Goal: Check status: Check status

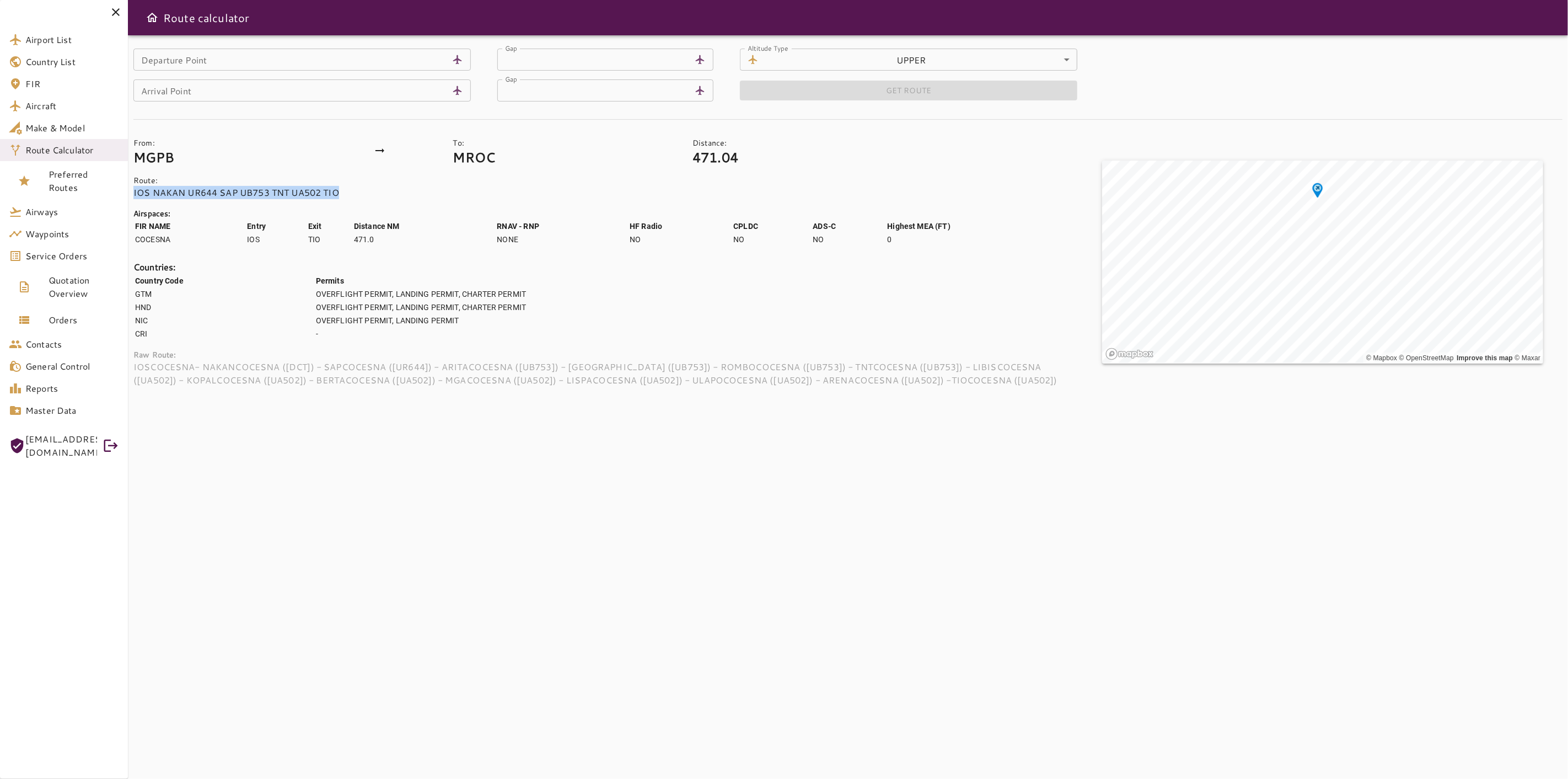
click at [122, 14] on icon at bounding box center [116, 12] width 13 height 13
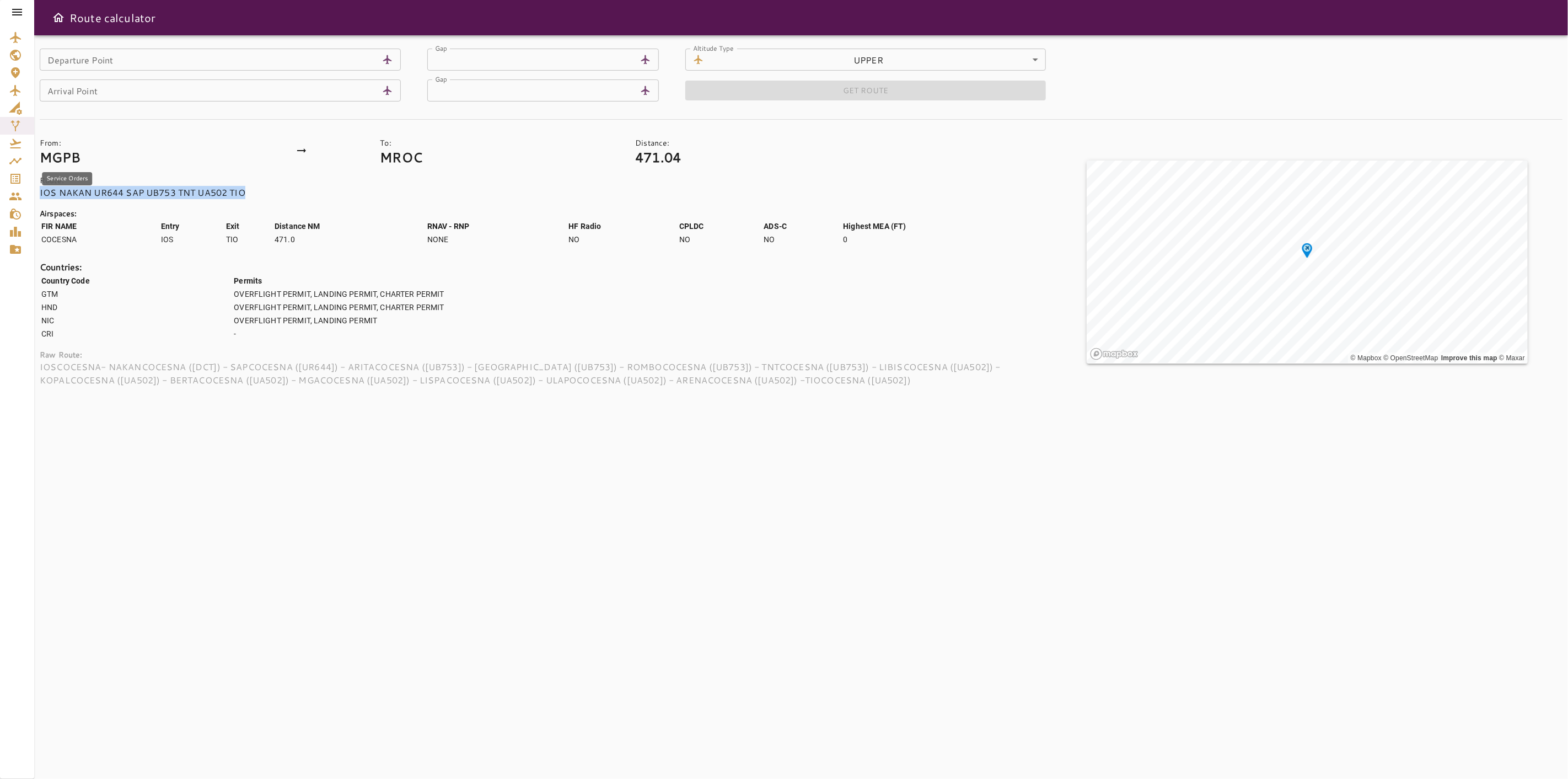
click at [18, 182] on icon "Service Orders" at bounding box center [15, 179] width 13 height 13
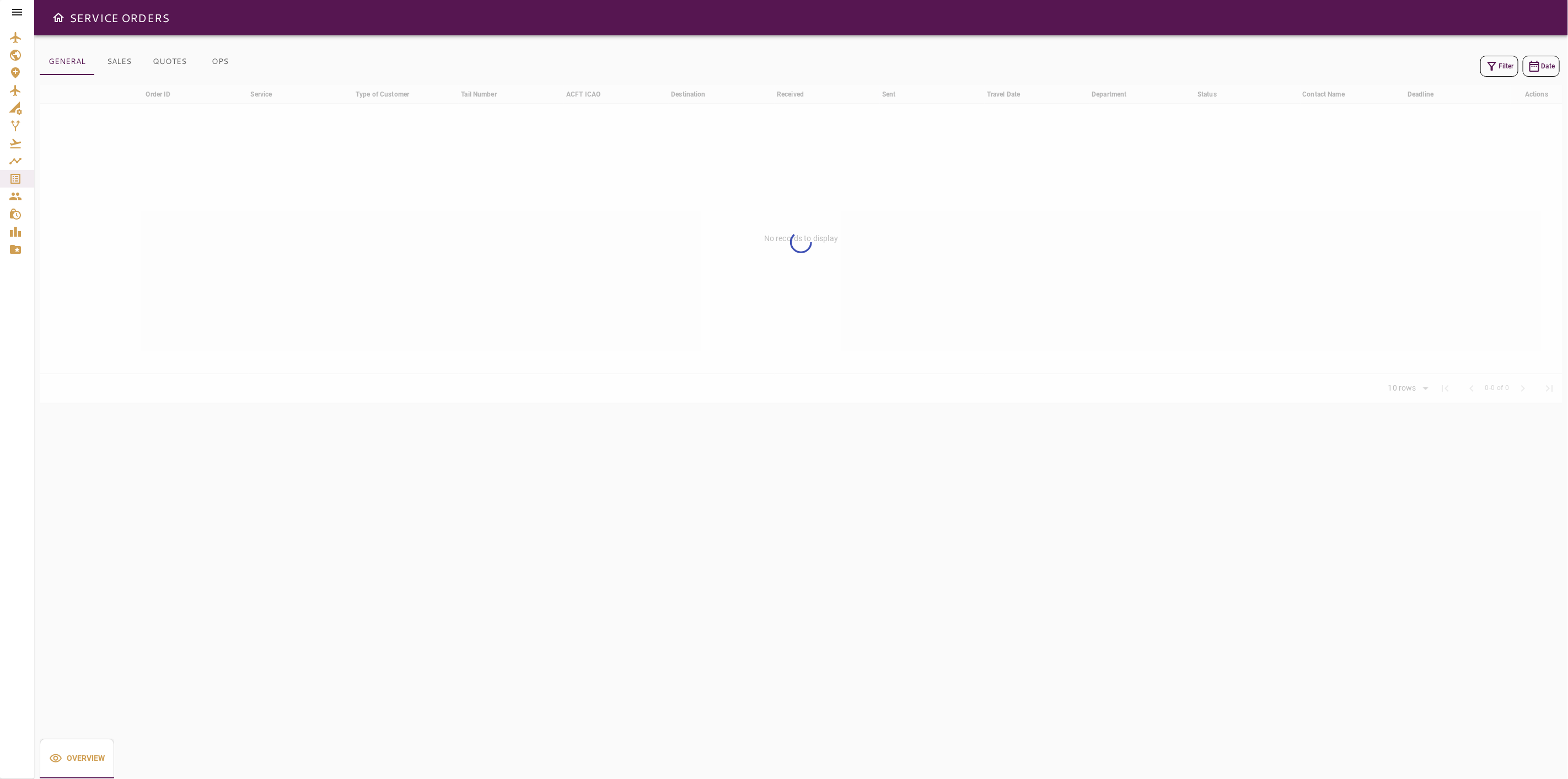
click at [1495, 79] on div "Filter Date" at bounding box center [801, 66] width 1523 height 26
click at [1496, 73] on button "Filter" at bounding box center [1499, 66] width 38 height 21
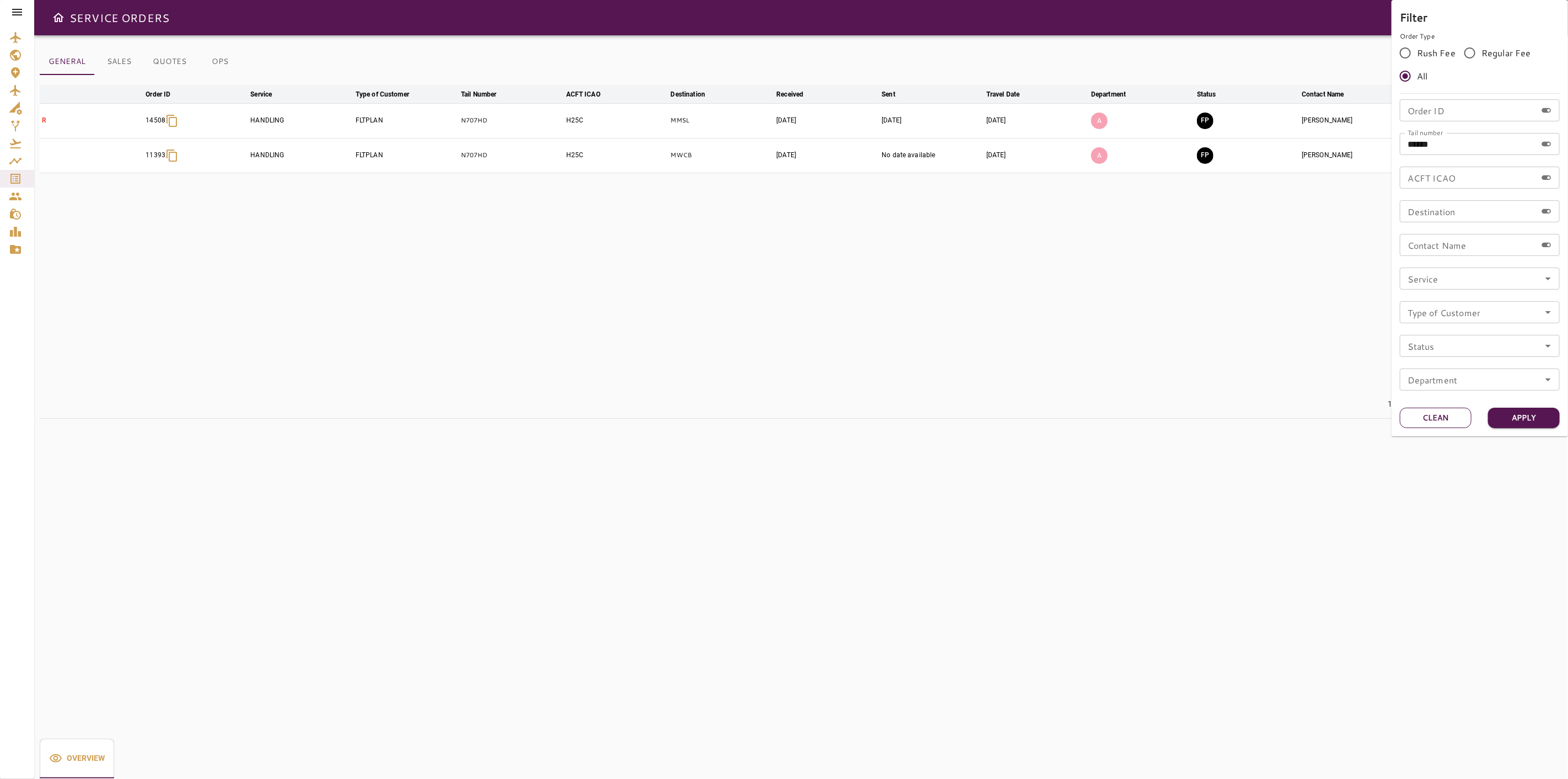
click at [1443, 412] on button "Clean" at bounding box center [1436, 418] width 72 height 21
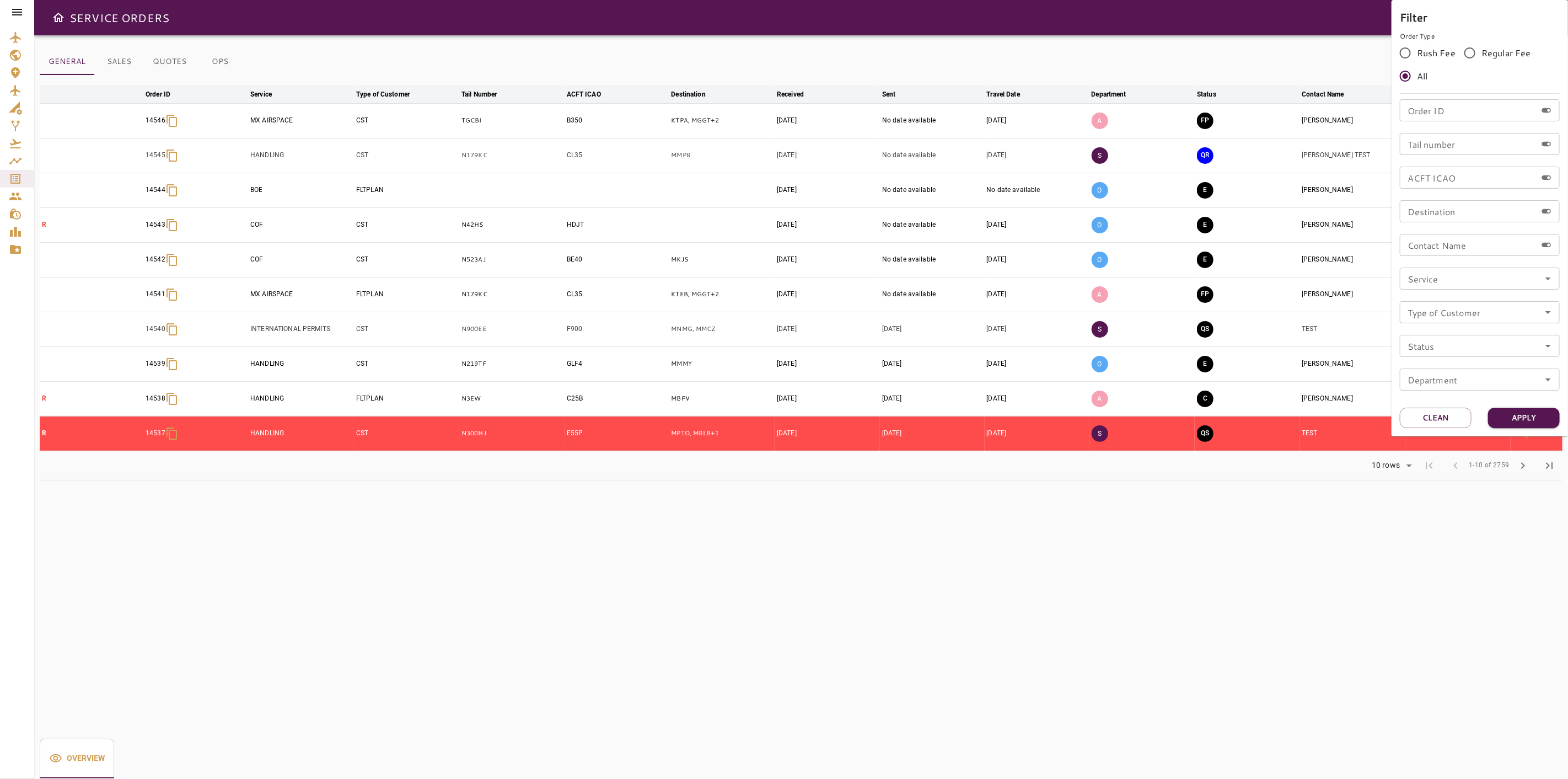
click at [1466, 122] on div "Order ID Order ID Tail number Tail number ACFT ICAO ACFT ICAO Destination Desti…" at bounding box center [1480, 249] width 160 height 300
click at [1469, 113] on input "Order ID" at bounding box center [1468, 110] width 137 height 22
type input "*****"
click at [1533, 418] on button "Apply" at bounding box center [1524, 418] width 72 height 21
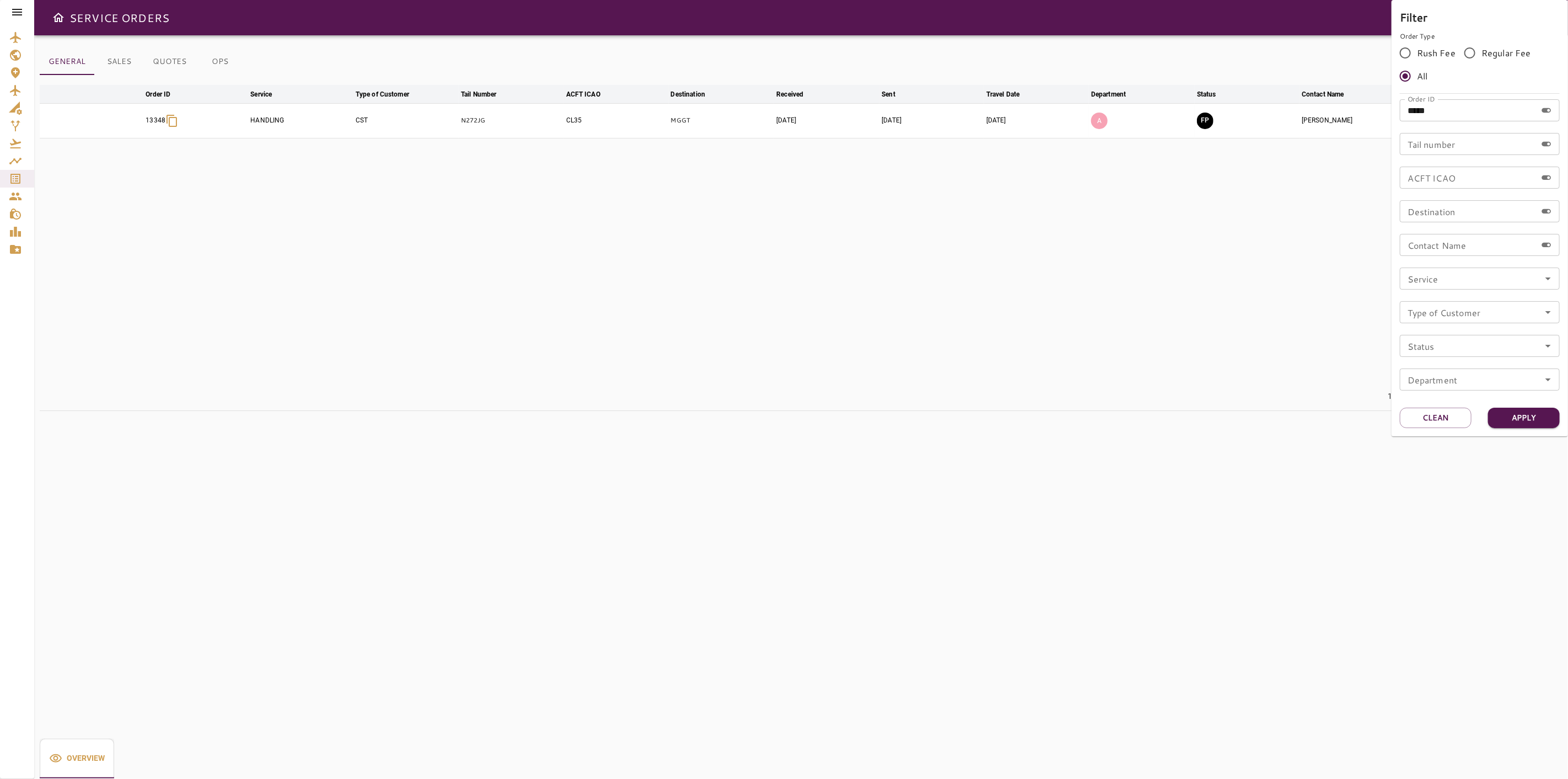
click at [1269, 317] on div at bounding box center [784, 389] width 1568 height 779
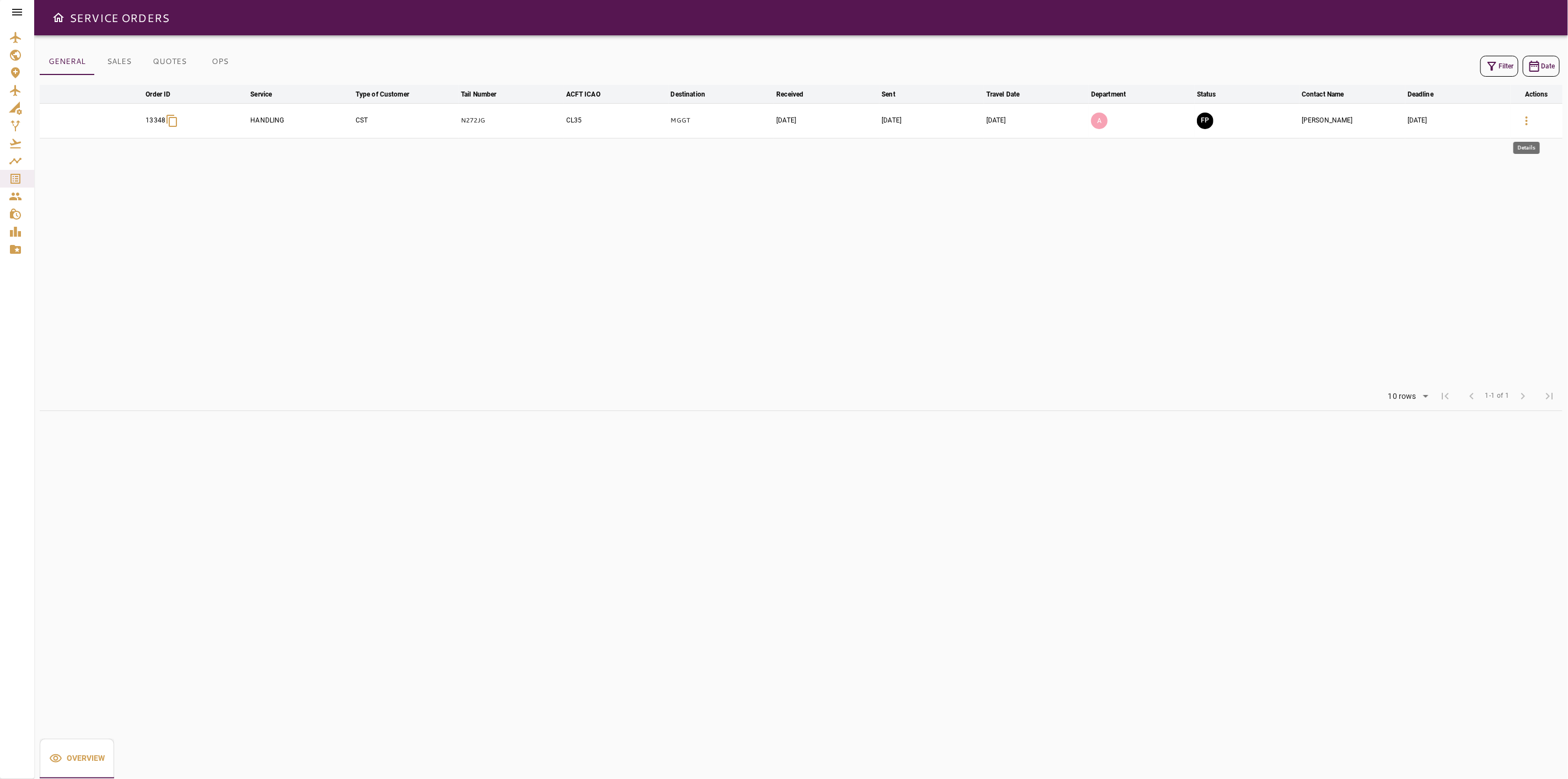
click at [1531, 122] on icon "button" at bounding box center [1527, 121] width 13 height 13
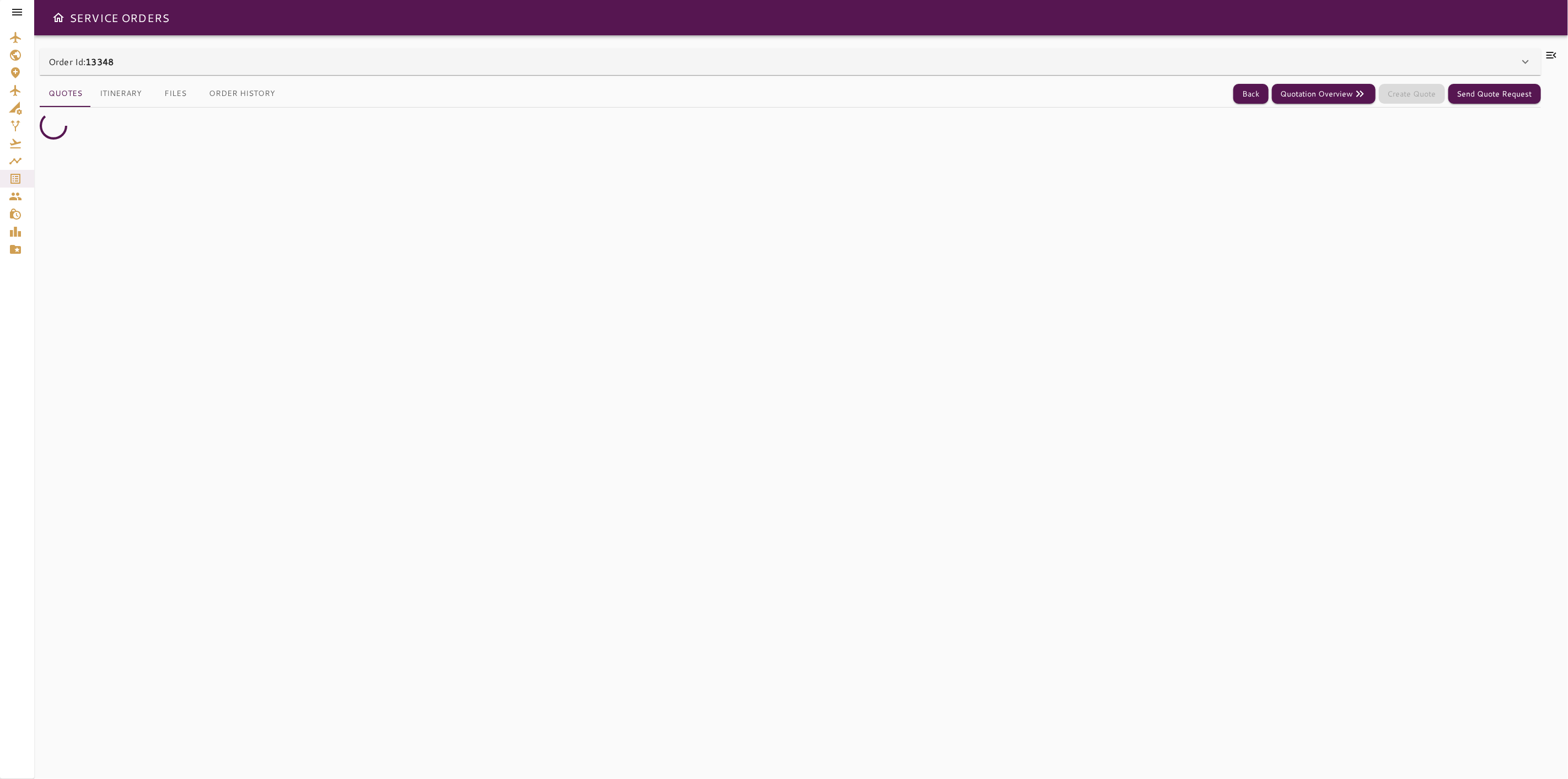
click at [1491, 62] on div "Order Id: 13348" at bounding box center [784, 62] width 1471 height 13
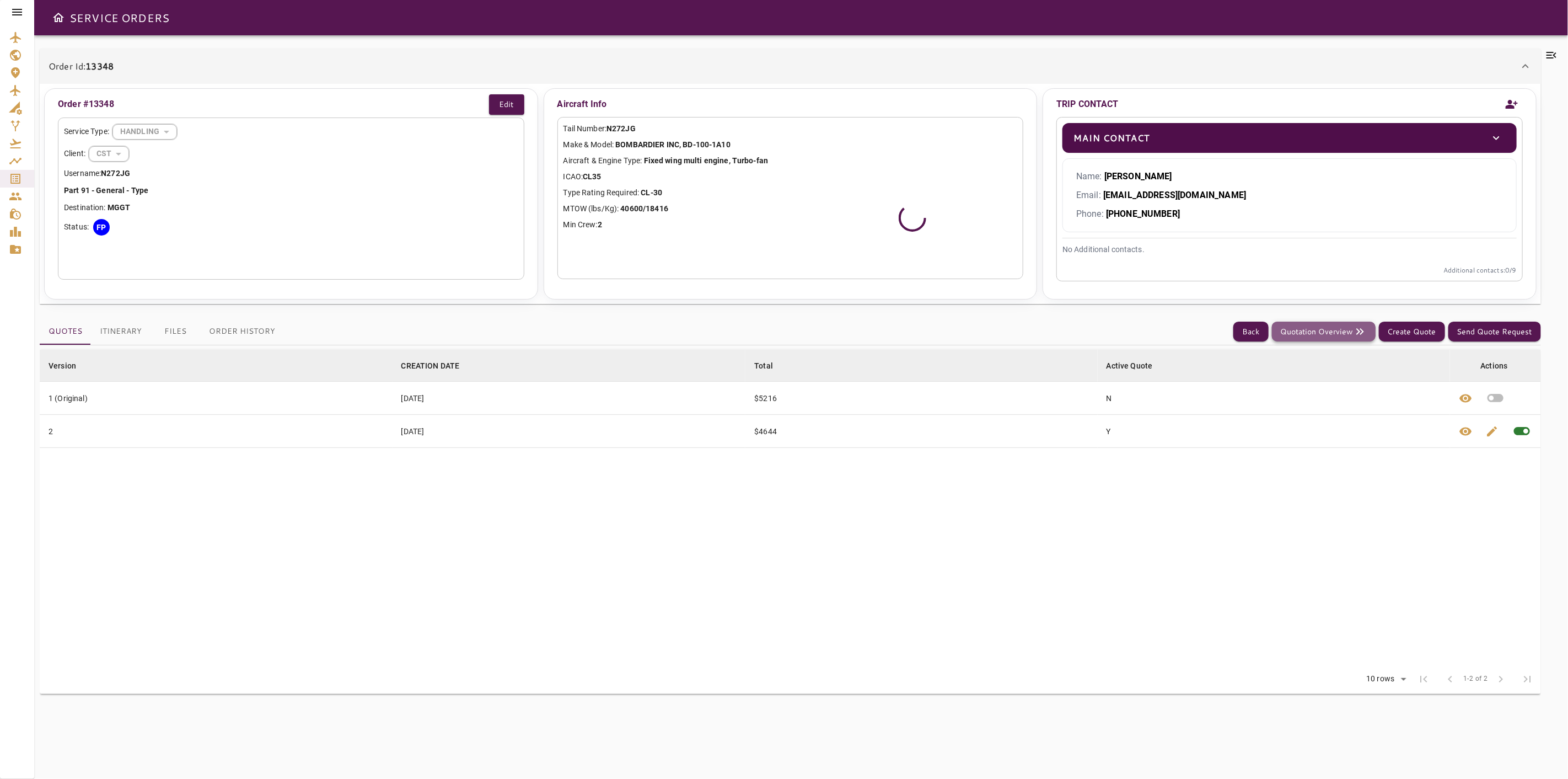
click at [1310, 332] on button "Quotation Overview" at bounding box center [1324, 332] width 103 height 21
